Goal: Browse casually: Explore the website without a specific task or goal

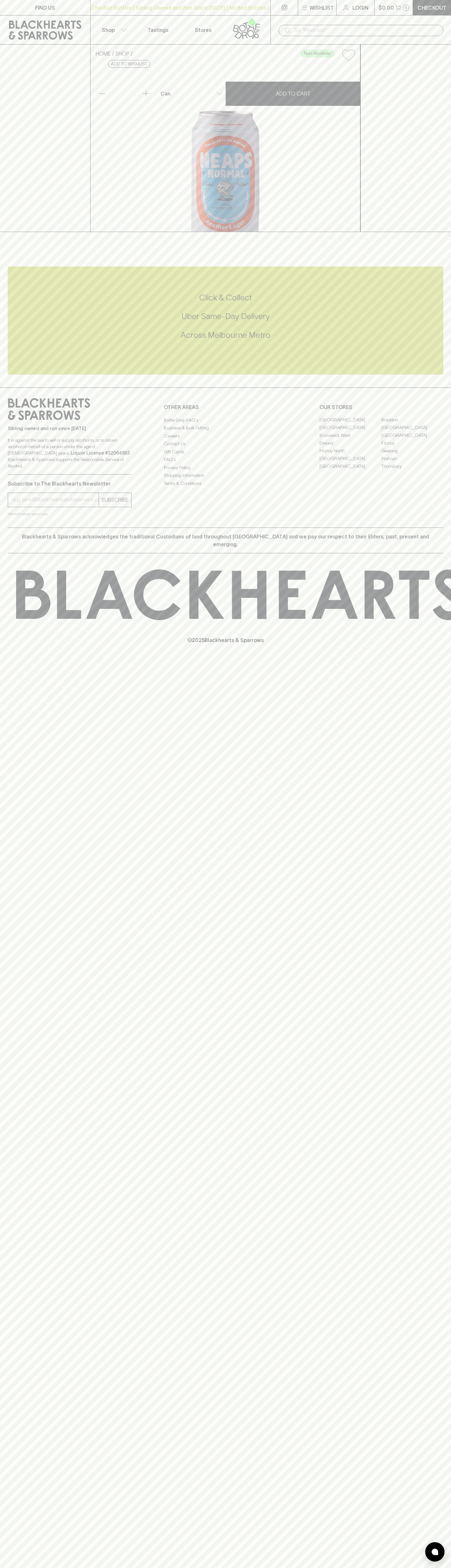
click at [246, 13] on div "| No Bad Bottles | Sibling Owned and Run Since [DATE] | No Bad Bottles | Siblin…" at bounding box center [181, 7] width 181 height 16
click at [434, 303] on h5 "Click & Collect" at bounding box center [225, 297] width 435 height 10
click at [78, 1567] on html "FIND US | No Bad Bottles | Sibling Owned and Run Since [DATE] | No Bad Bottles …" at bounding box center [225, 784] width 451 height 1568
click at [17, 620] on icon at bounding box center [452, 595] width 871 height 50
